Goal: Navigation & Orientation: Find specific page/section

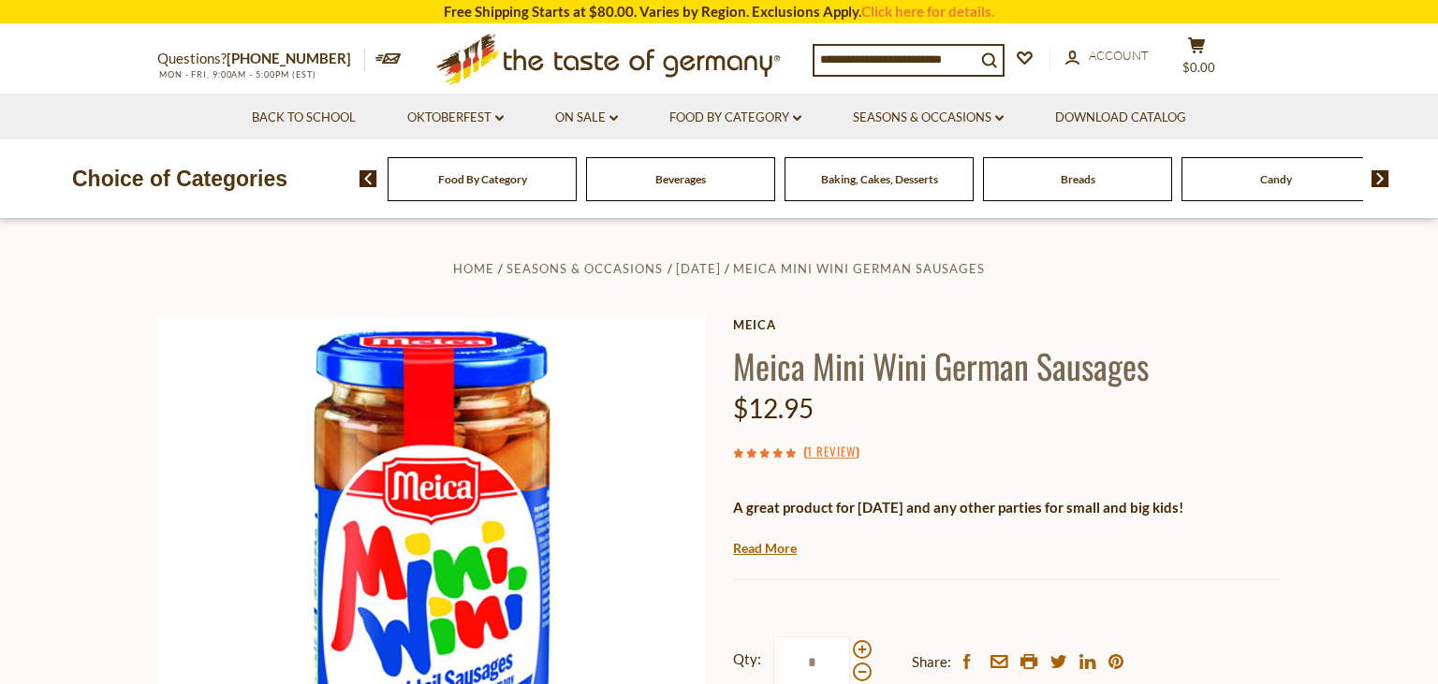
click at [496, 181] on span "Food By Category" at bounding box center [482, 179] width 89 height 14
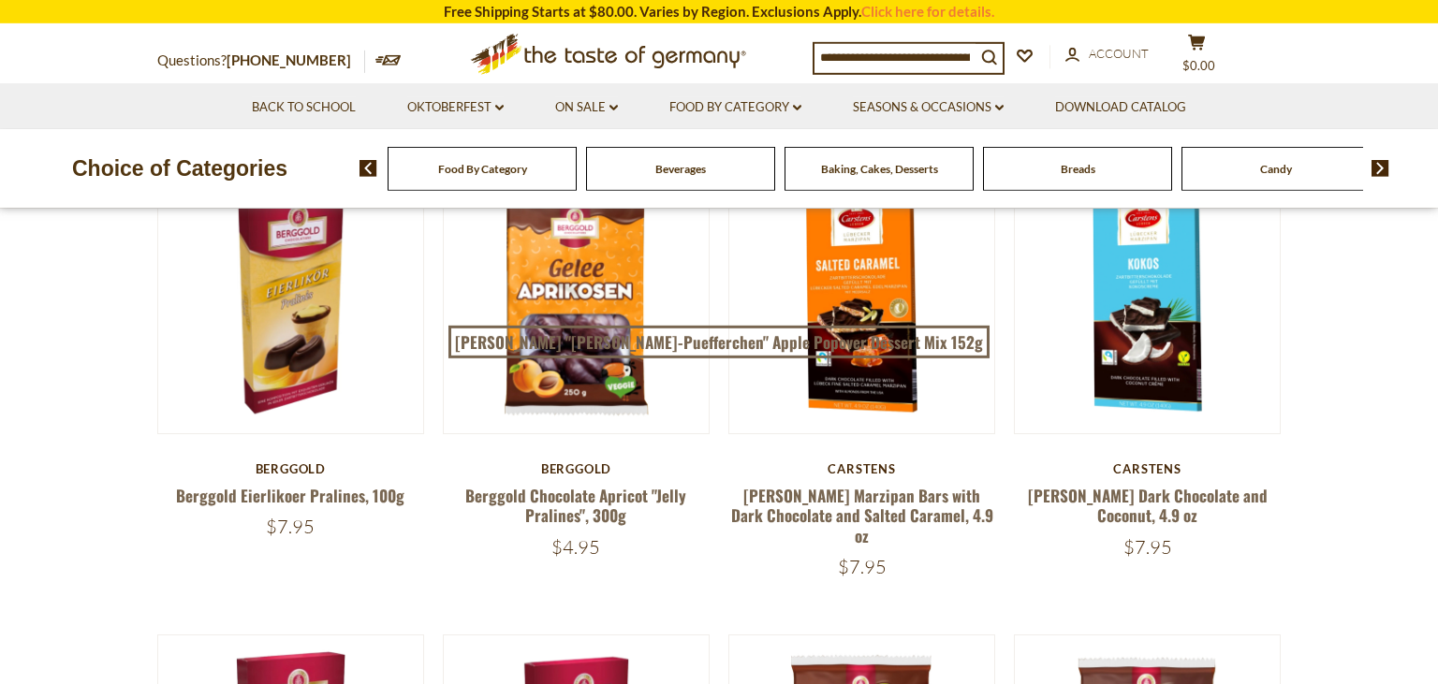
scroll to position [198, 0]
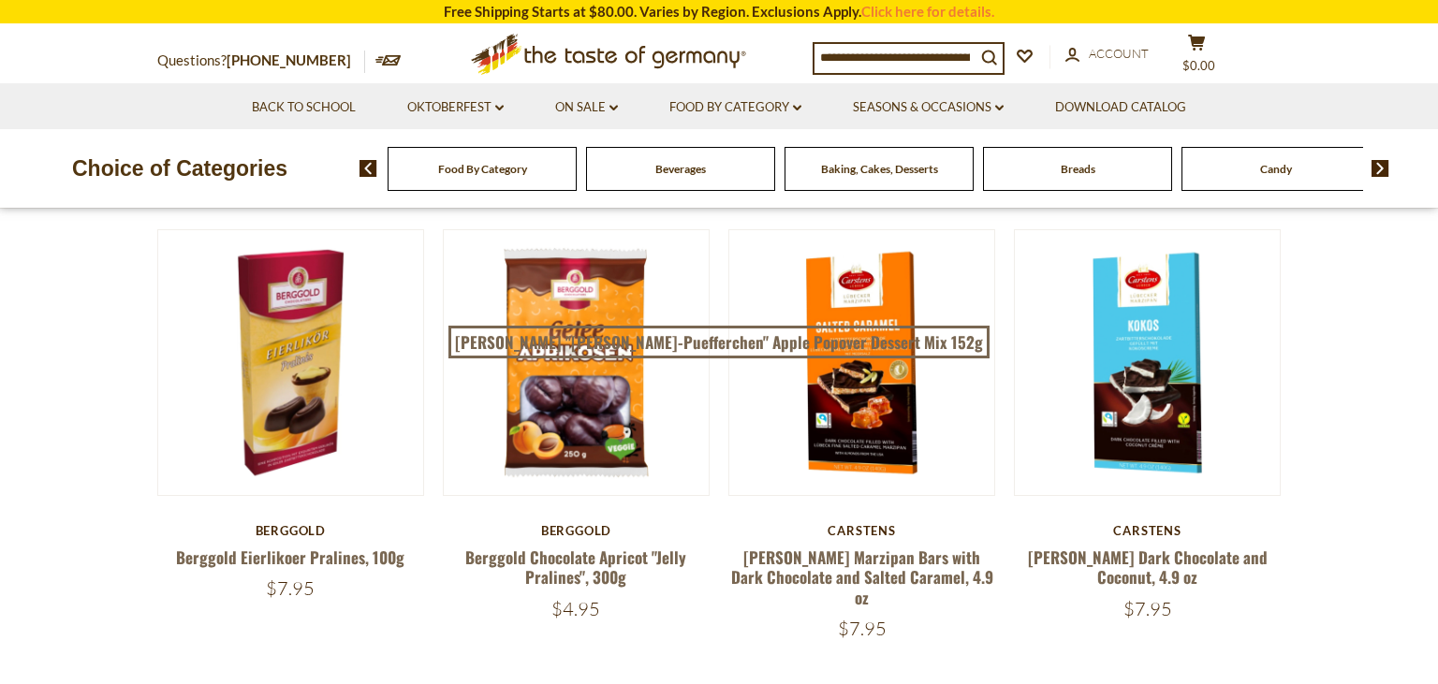
click at [520, 169] on span "Food By Category" at bounding box center [482, 169] width 89 height 14
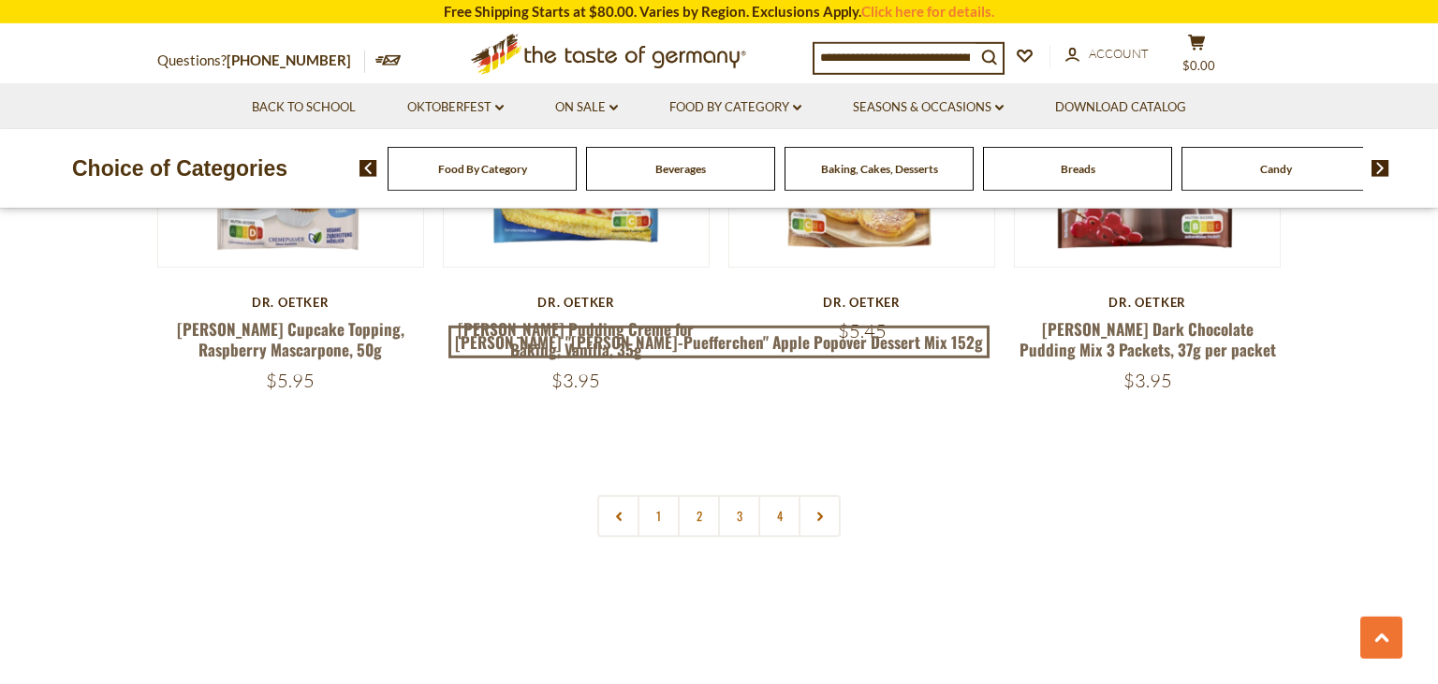
scroll to position [4152, 0]
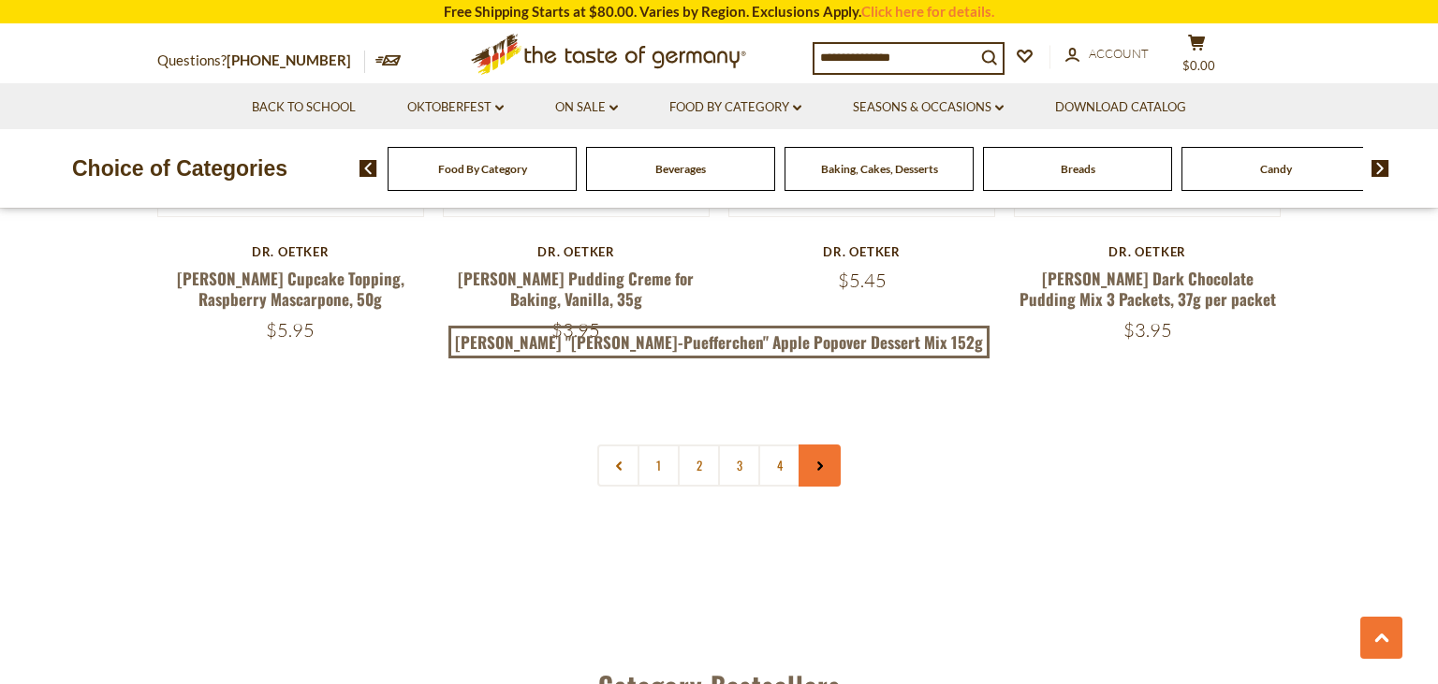
click at [836, 445] on link at bounding box center [820, 466] width 42 height 42
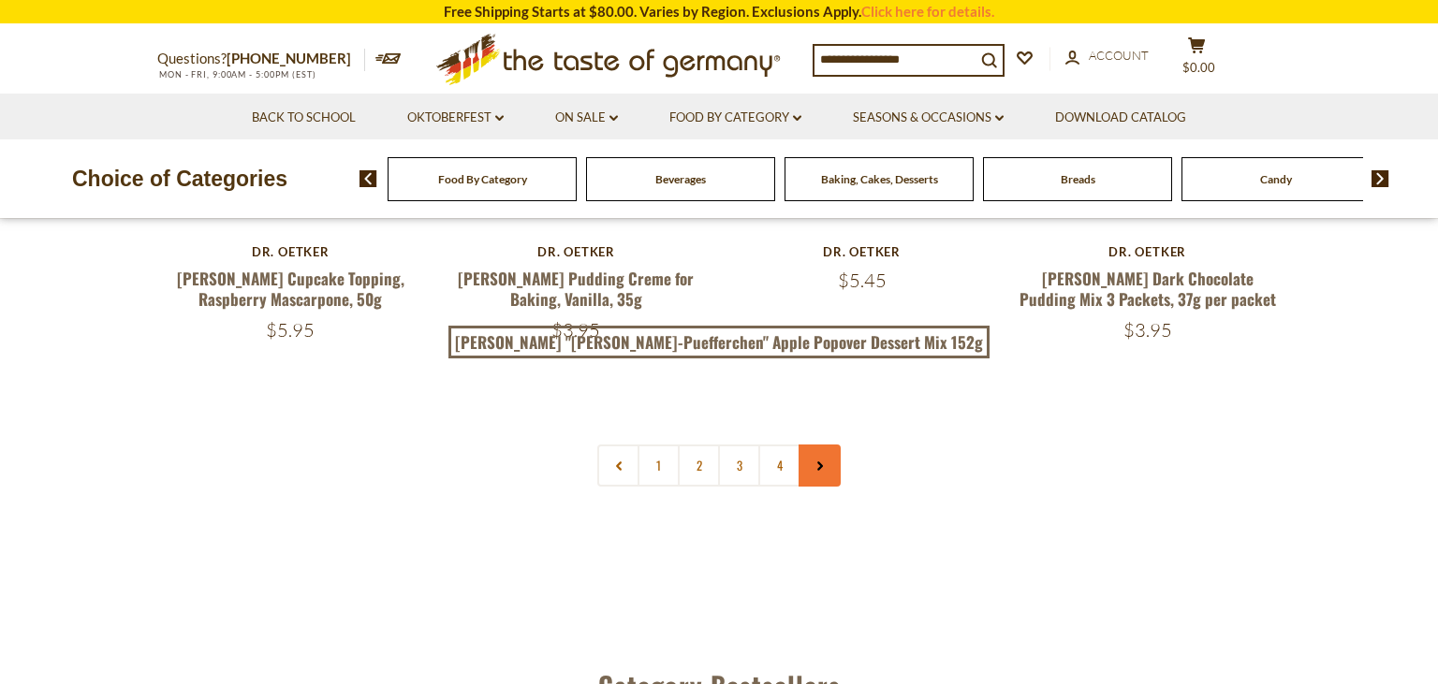
scroll to position [0, 0]
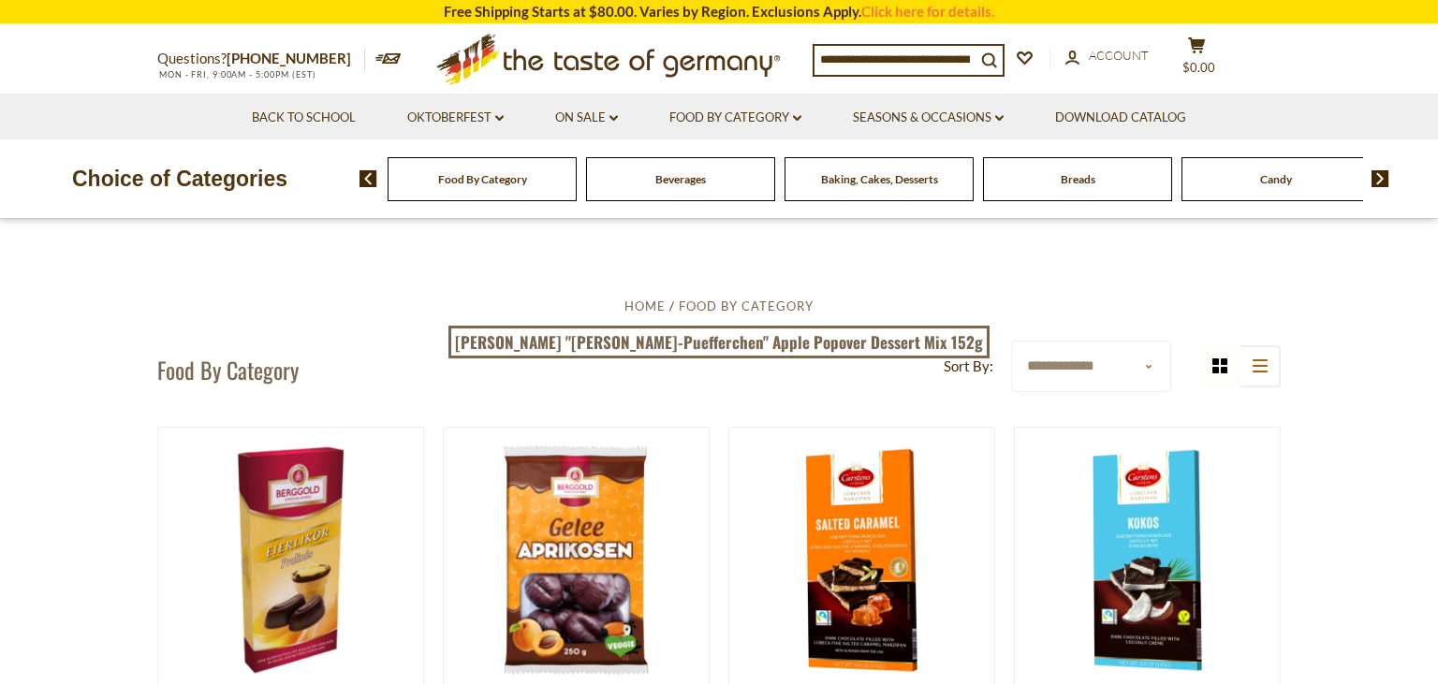
click at [683, 184] on span "Beverages" at bounding box center [680, 179] width 51 height 14
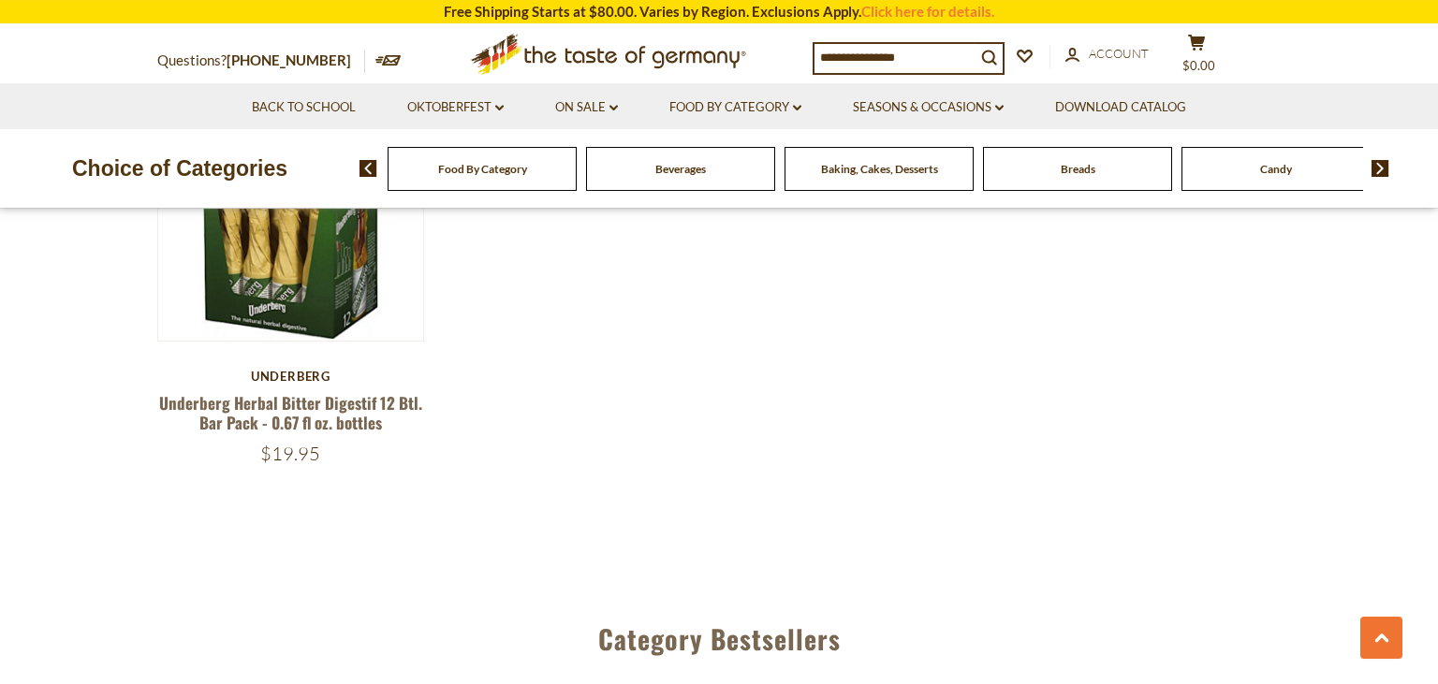
scroll to position [3855, 0]
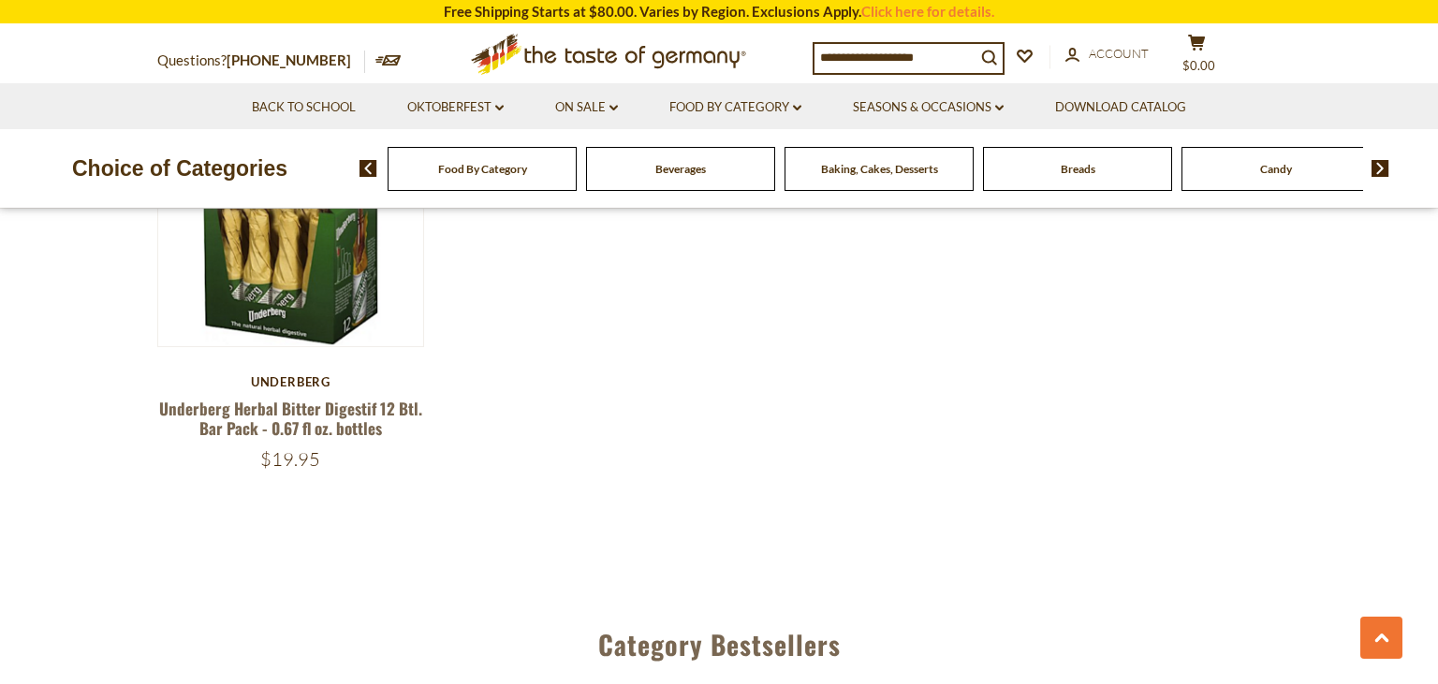
click at [577, 184] on div "Baking, Cakes, Desserts" at bounding box center [482, 169] width 189 height 44
click at [885, 169] on span "Baking, Cakes, Desserts" at bounding box center [879, 169] width 117 height 14
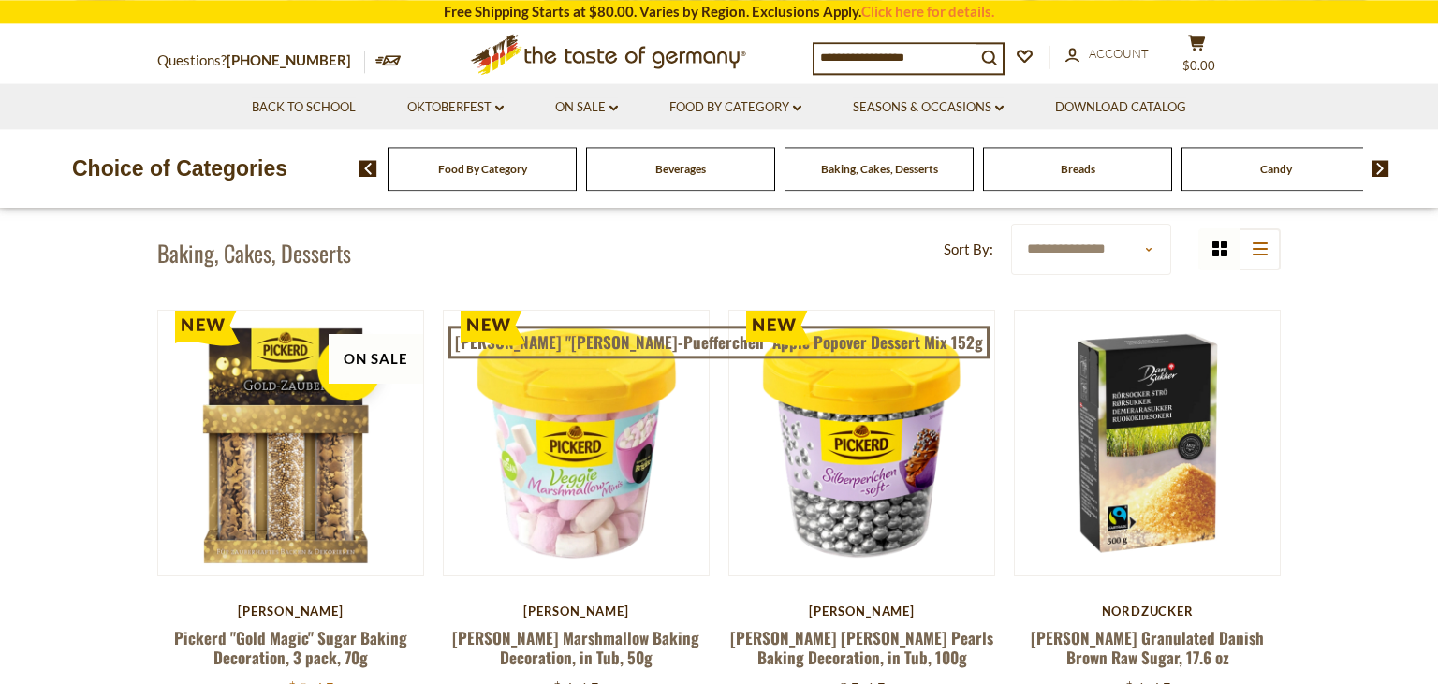
scroll to position [395, 0]
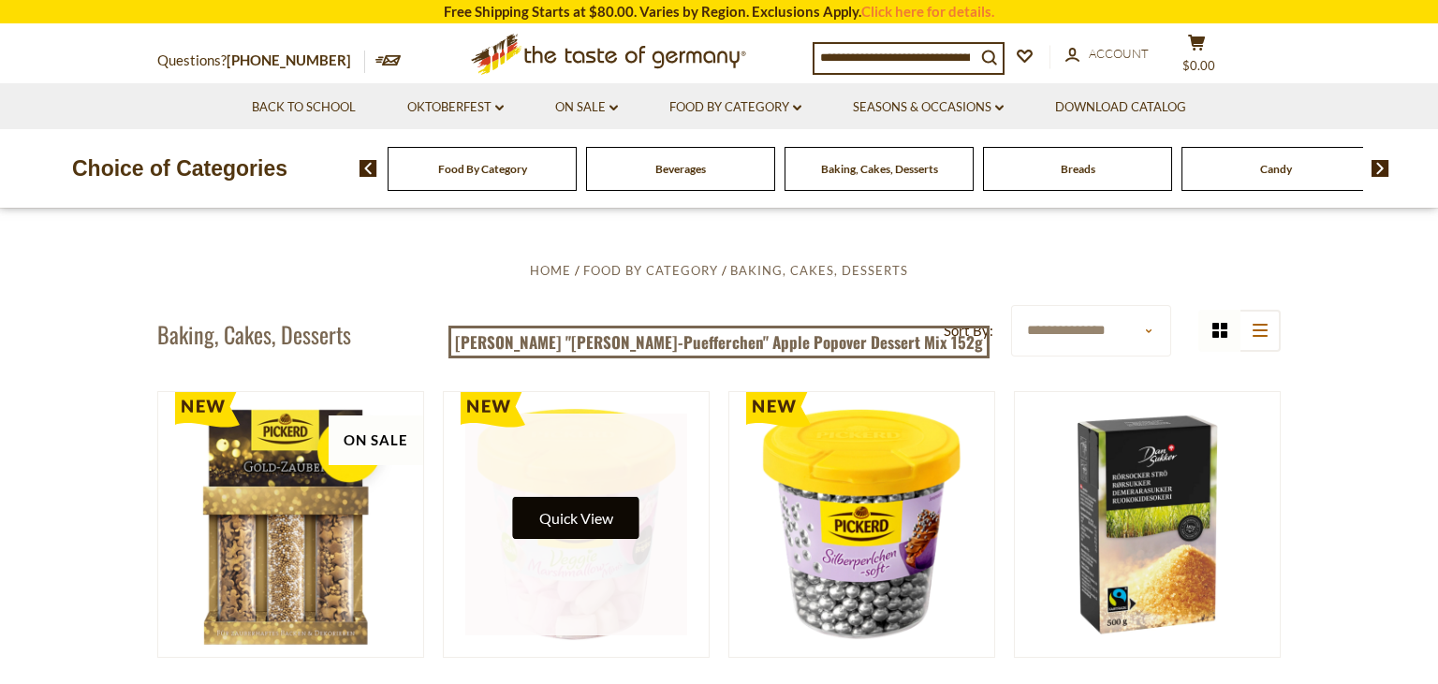
click at [579, 529] on button "Quick View" at bounding box center [576, 518] width 126 height 42
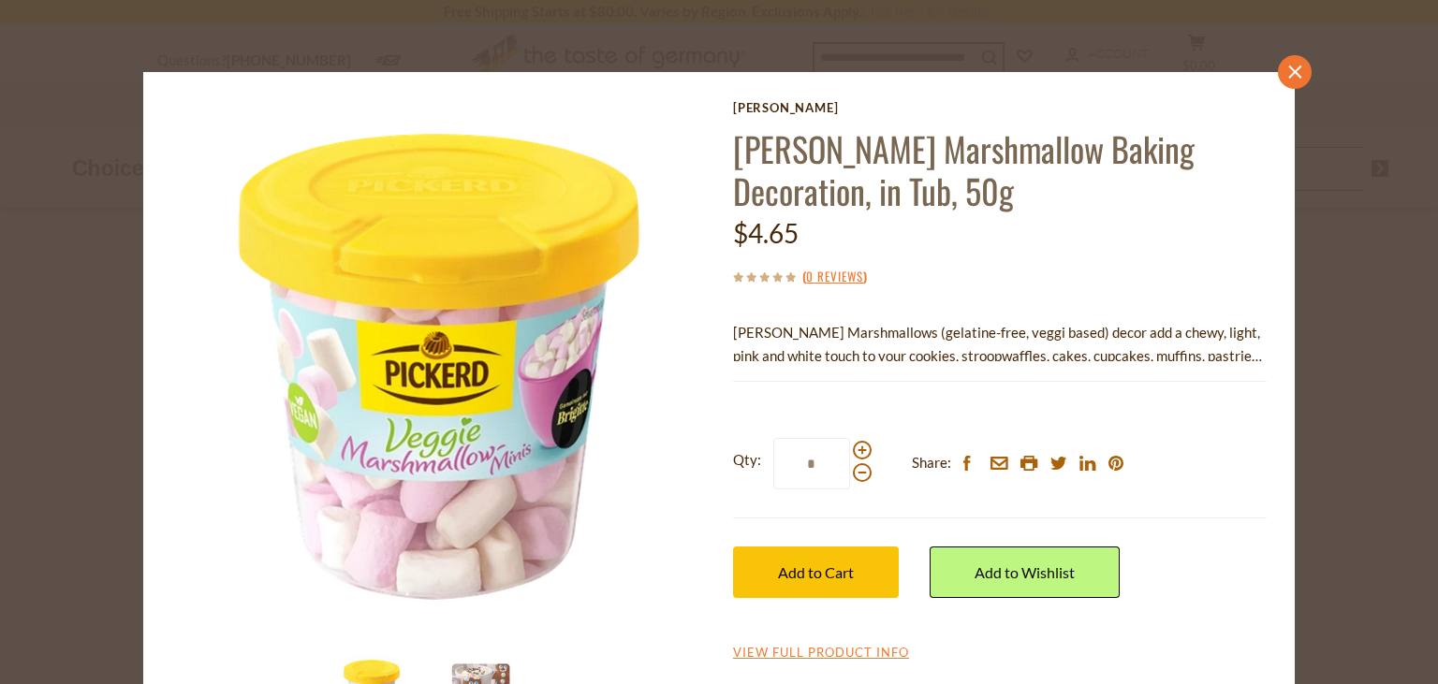
click at [1305, 77] on link "close" at bounding box center [1295, 72] width 34 height 34
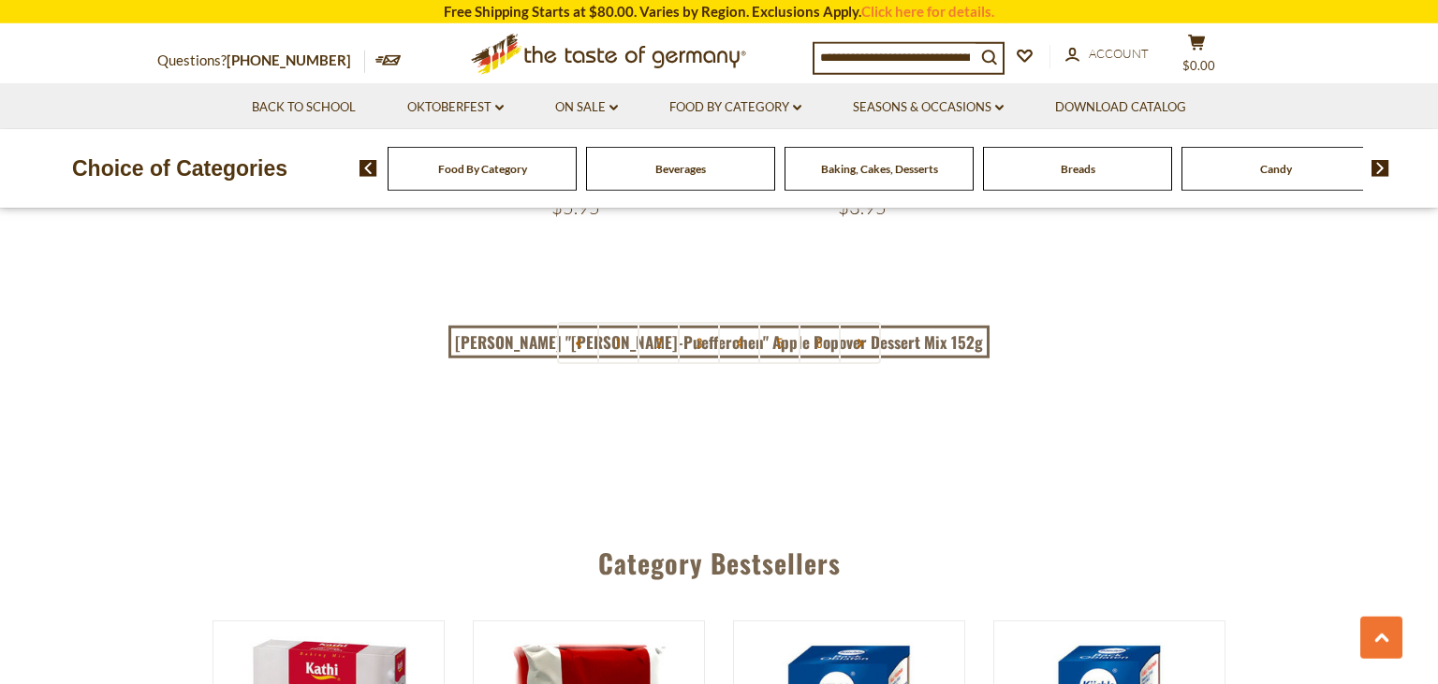
scroll to position [4646, 0]
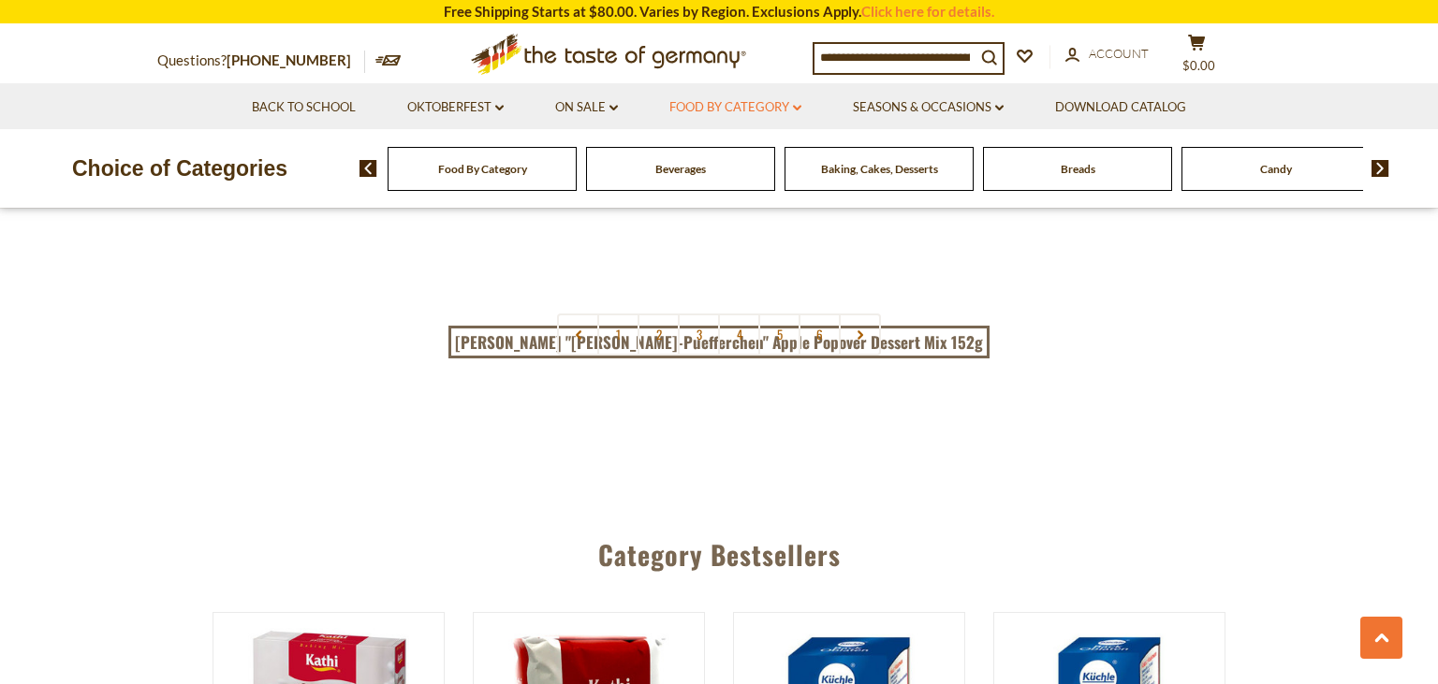
click at [740, 108] on link "Food By Category dropdown_arrow" at bounding box center [735, 107] width 132 height 21
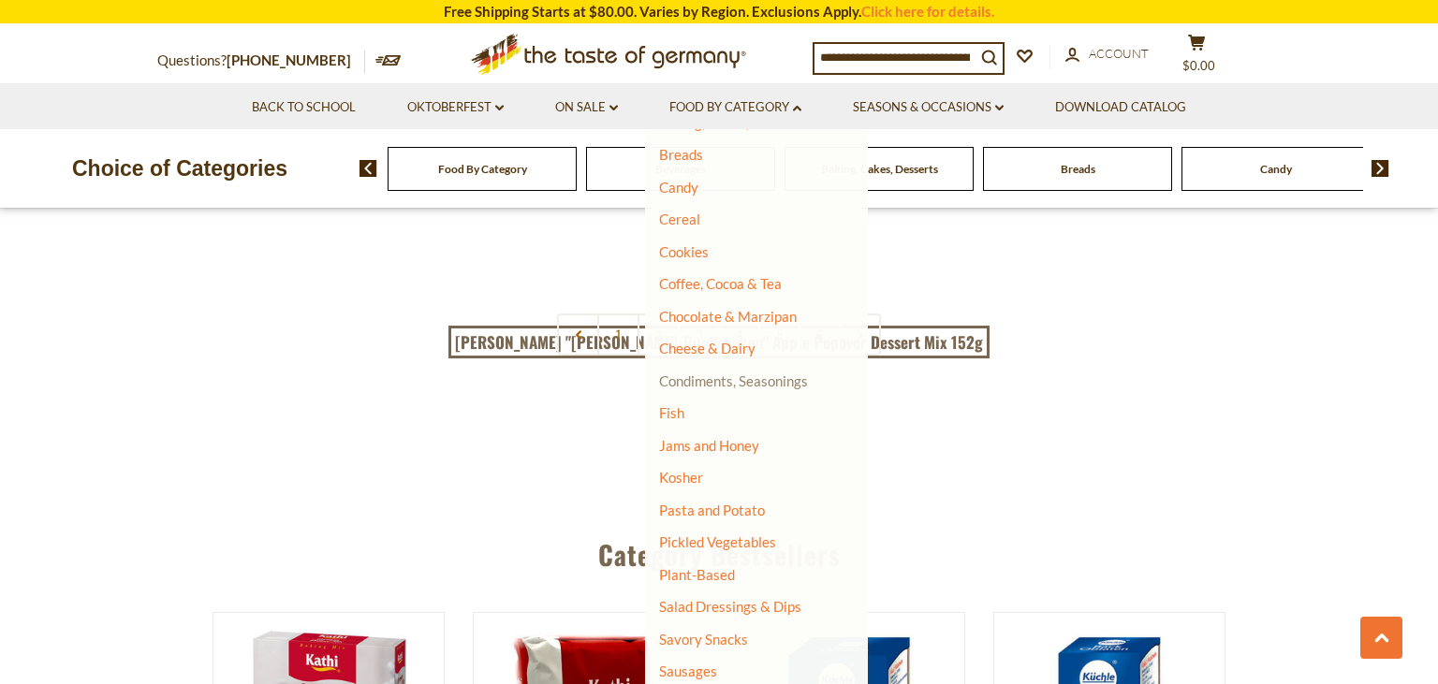
scroll to position [206, 0]
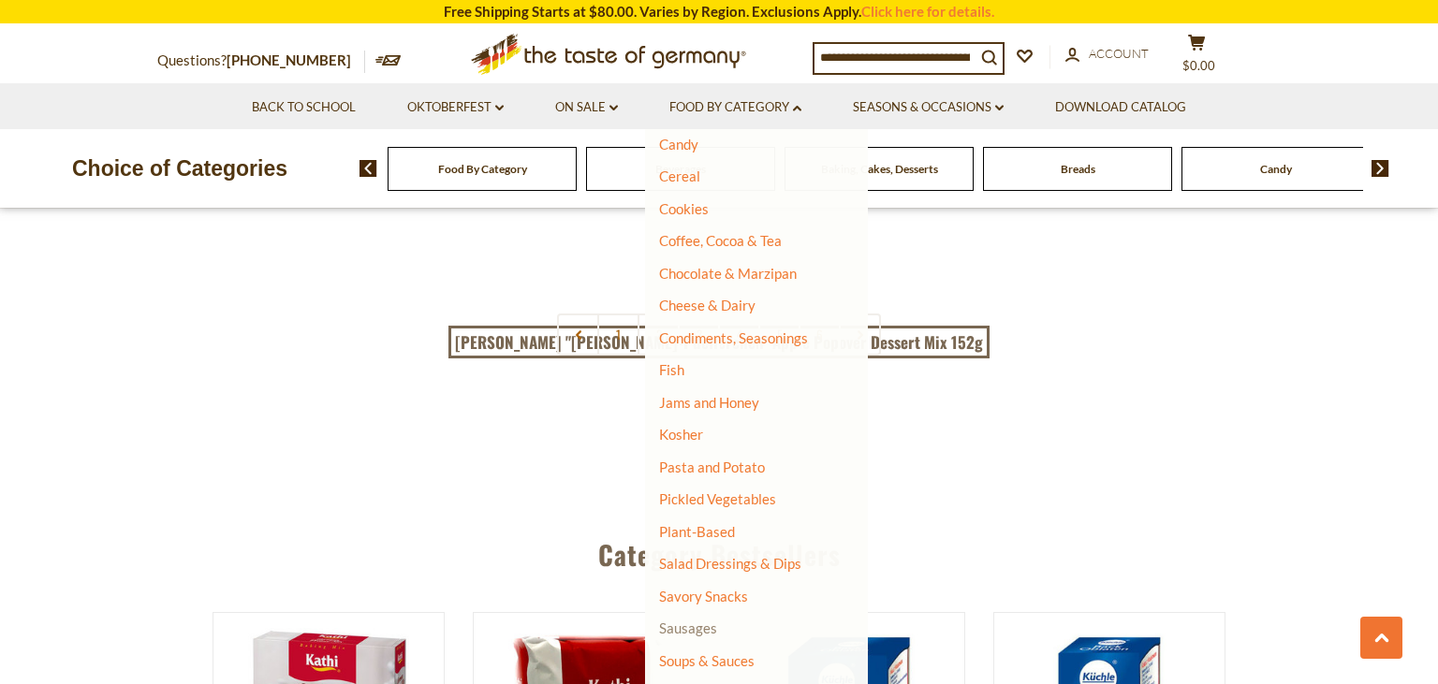
click at [706, 620] on link "Sausages" at bounding box center [688, 628] width 58 height 17
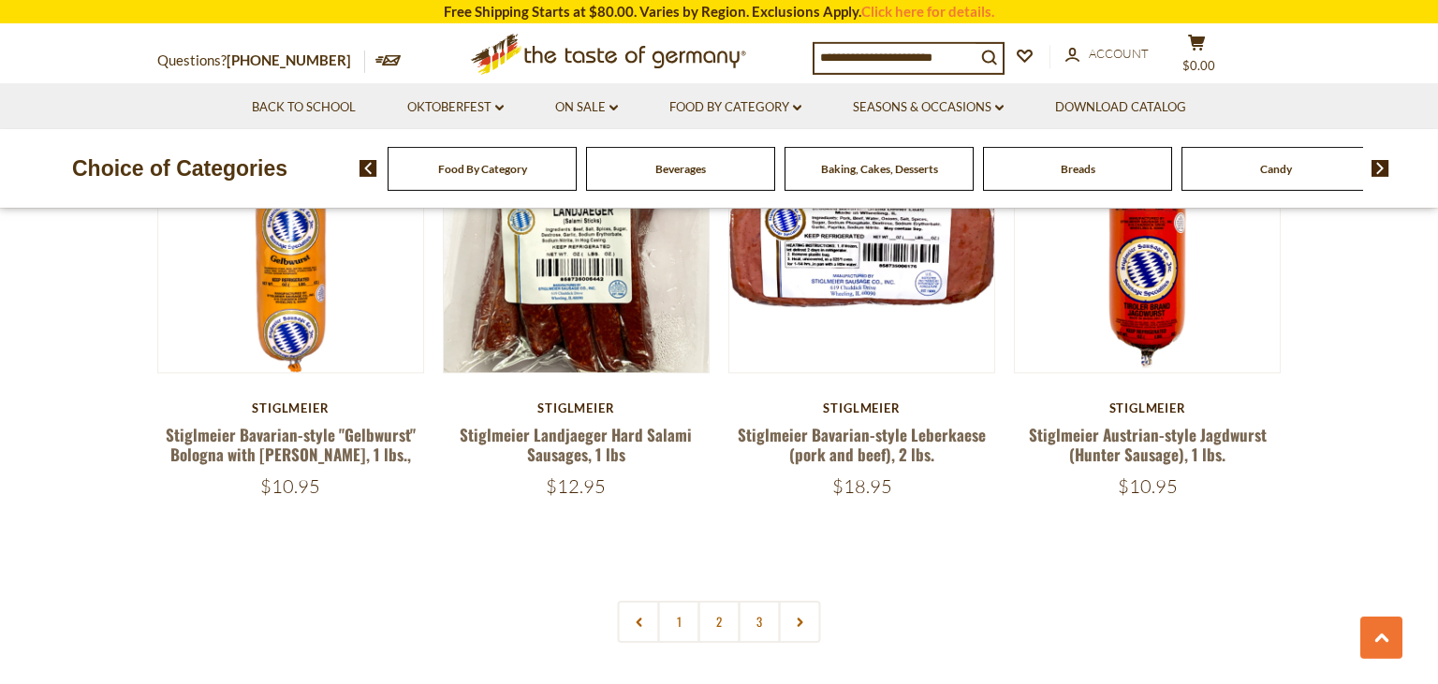
scroll to position [4349, 0]
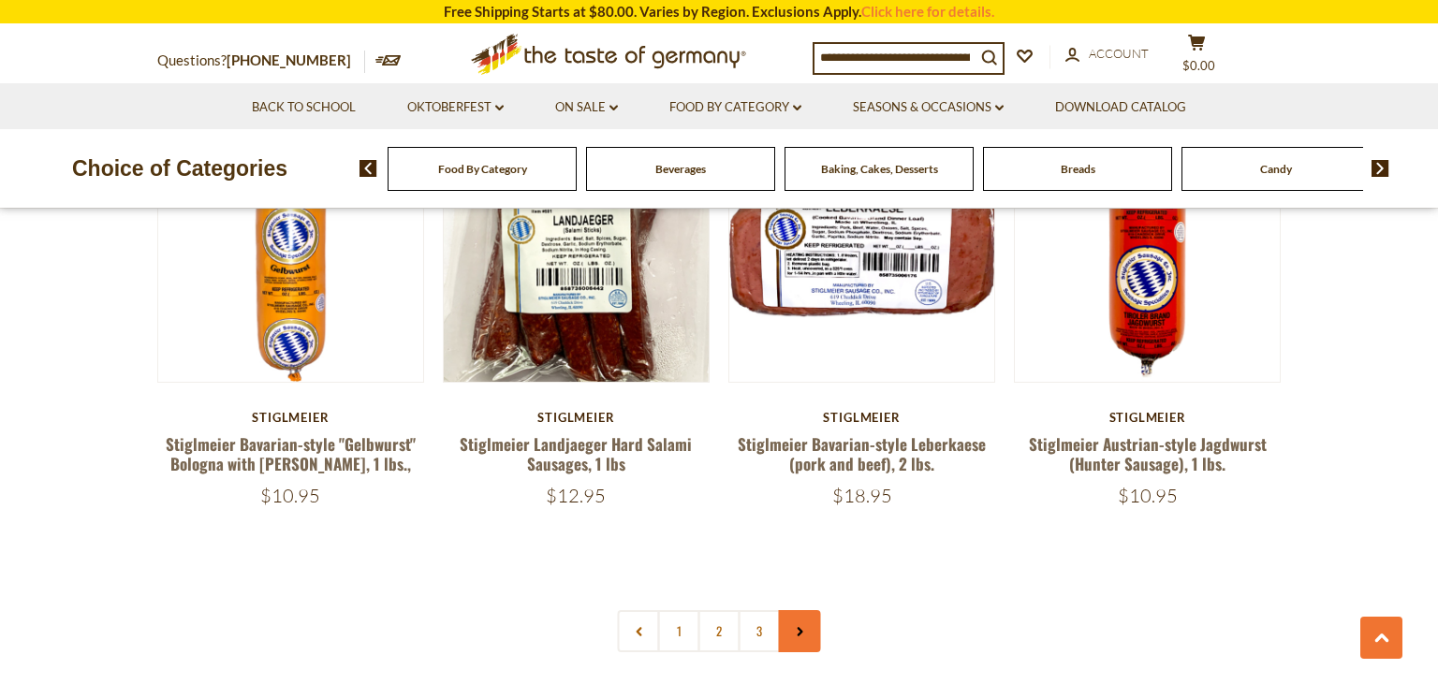
click at [813, 610] on link at bounding box center [800, 631] width 42 height 42
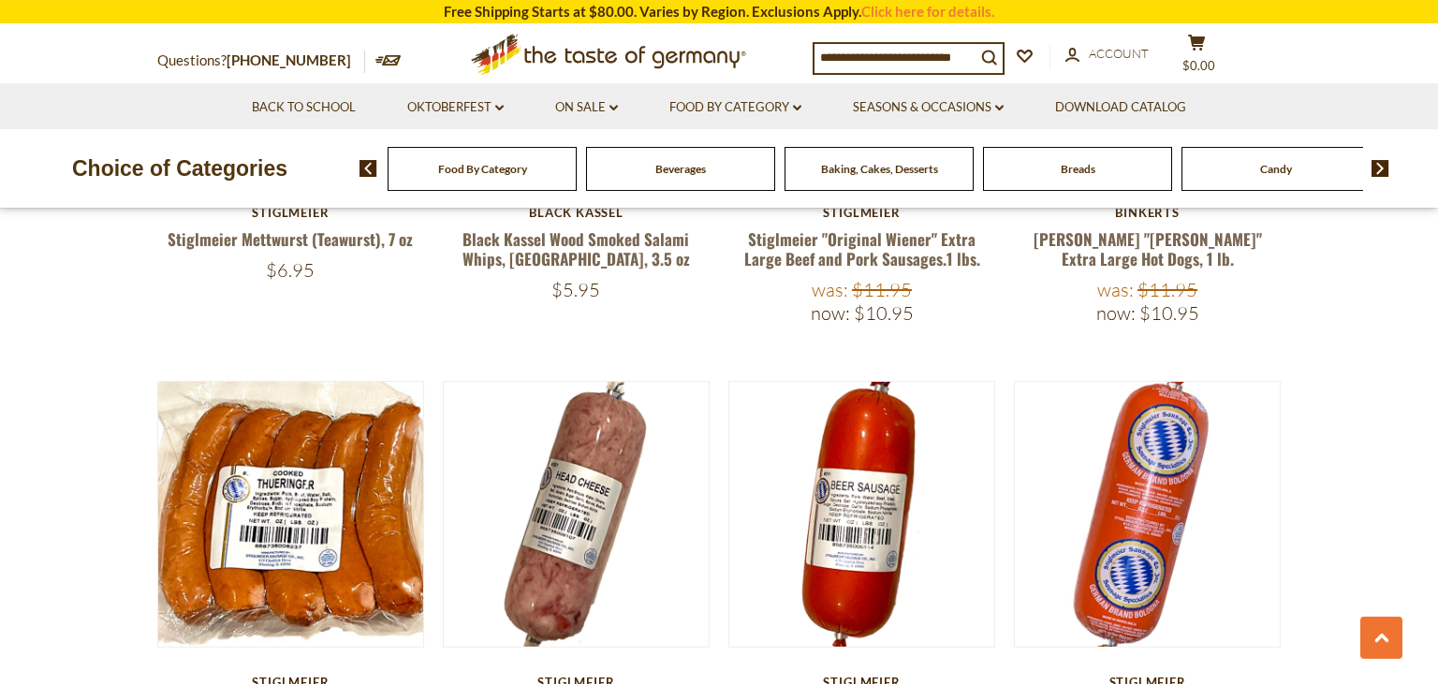
scroll to position [2767, 0]
